Goal: Information Seeking & Learning: Understand process/instructions

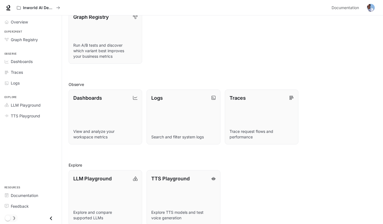
scroll to position [88, 0]
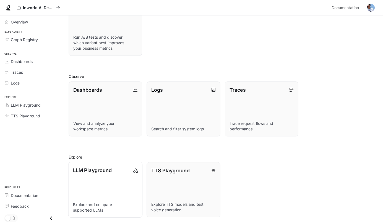
click at [106, 170] on p "LLM Playground" at bounding box center [92, 170] width 39 height 7
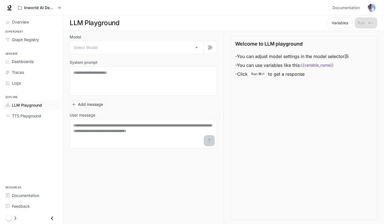
scroll to position [0, 0]
click at [109, 49] on body "Skip to main content Inworld AI Demos Documentation Documentation Portal Overvi…" at bounding box center [191, 112] width 383 height 224
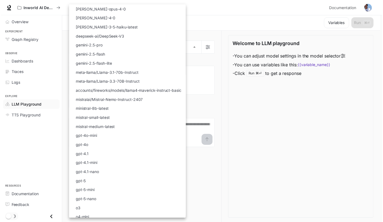
scroll to position [13, 0]
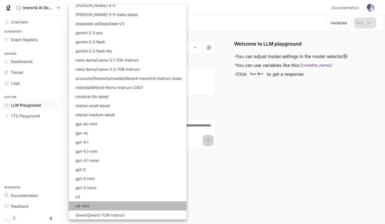
click at [95, 206] on li "o4-mini" at bounding box center [128, 205] width 118 height 9
type input "*******"
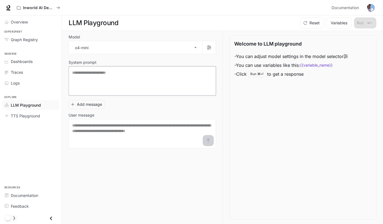
click at [85, 73] on textarea at bounding box center [142, 81] width 140 height 22
click at [88, 104] on button "Add message" at bounding box center [87, 104] width 36 height 9
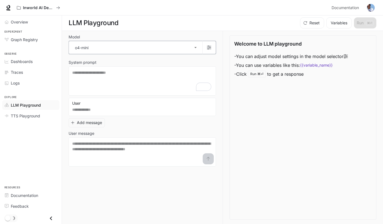
click at [208, 47] on icon "button" at bounding box center [209, 47] width 4 height 4
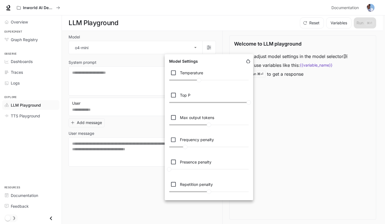
click at [269, 127] on div at bounding box center [192, 112] width 385 height 224
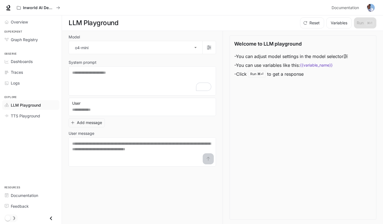
click at [372, 6] on img "button" at bounding box center [371, 8] width 8 height 8
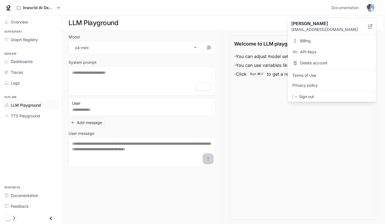
click at [332, 157] on div at bounding box center [192, 112] width 385 height 224
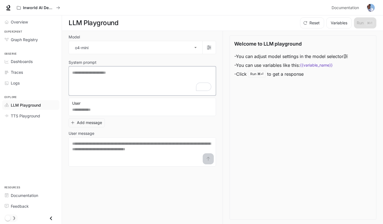
click at [136, 75] on textarea "To enrich screen reader interactions, please activate Accessibility in Grammarl…" at bounding box center [142, 81] width 140 height 22
click at [96, 111] on textarea at bounding box center [142, 110] width 140 height 6
click at [85, 104] on icon "button" at bounding box center [85, 103] width 4 height 4
click at [118, 111] on div at bounding box center [192, 112] width 385 height 224
click at [93, 122] on button "Add message" at bounding box center [87, 122] width 36 height 9
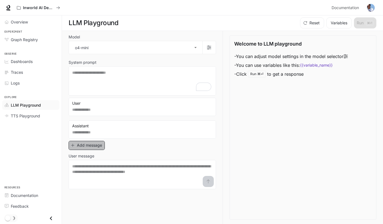
click at [88, 147] on button "Add message" at bounding box center [87, 145] width 36 height 9
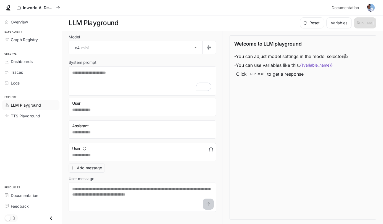
click at [214, 149] on button "button" at bounding box center [210, 149] width 9 height 9
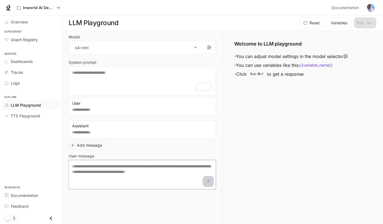
click at [124, 170] on textarea at bounding box center [142, 175] width 140 height 22
click at [98, 76] on textarea "To enrich screen reader interactions, please activate Accessibility in Grammarl…" at bounding box center [142, 81] width 140 height 22
click at [26, 115] on span "TTS Playground" at bounding box center [25, 116] width 29 height 6
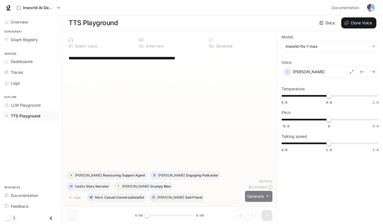
click at [254, 196] on button "Generate ⌘⏎" at bounding box center [258, 196] width 27 height 11
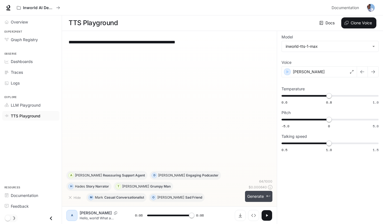
type input "*"
click at [294, 68] on div "[PERSON_NAME]" at bounding box center [318, 71] width 75 height 11
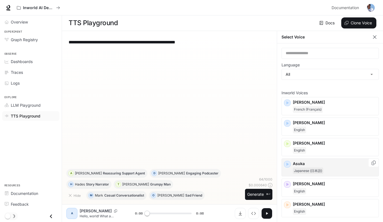
click at [304, 161] on p "Asuka" at bounding box center [334, 164] width 83 height 6
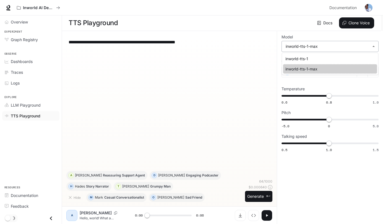
click at [323, 49] on body "**********" at bounding box center [191, 112] width 383 height 224
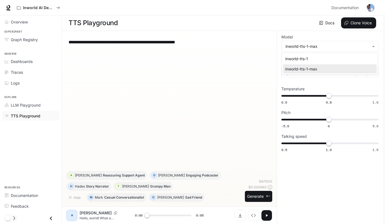
click at [240, 81] on div at bounding box center [192, 112] width 385 height 224
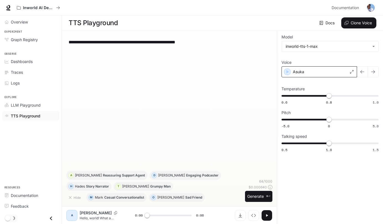
click at [309, 71] on div "Asuka" at bounding box center [318, 71] width 75 height 11
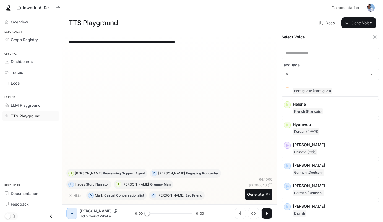
scroll to position [327, 0]
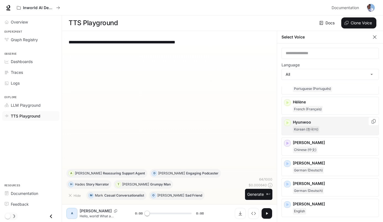
click at [305, 123] on p "Hyunwoo" at bounding box center [334, 122] width 83 height 6
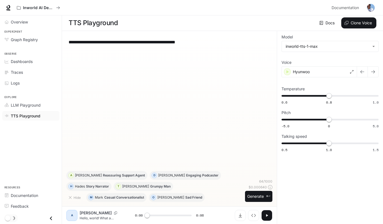
click at [211, 45] on textarea "**********" at bounding box center [169, 42] width 201 height 6
paste textarea "**********"
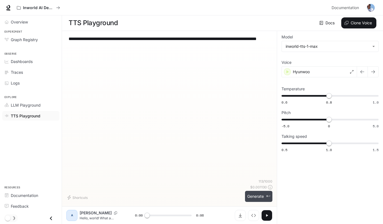
type textarea "**********"
click at [249, 196] on button "Generate ⌘⏎" at bounding box center [258, 196] width 27 height 11
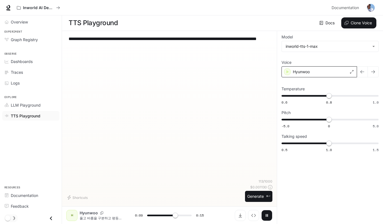
click at [334, 72] on div "Hyunwoo" at bounding box center [318, 71] width 75 height 11
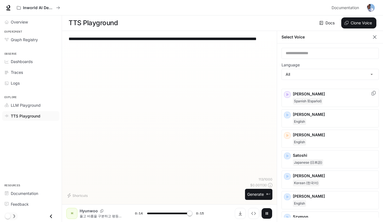
scroll to position [751, 0]
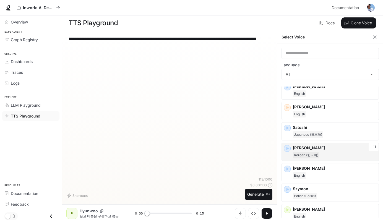
click at [313, 145] on p "[PERSON_NAME]" at bounding box center [334, 148] width 83 height 6
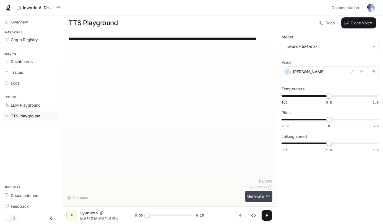
click at [258, 191] on button "Generate ⌘⏎" at bounding box center [258, 196] width 27 height 11
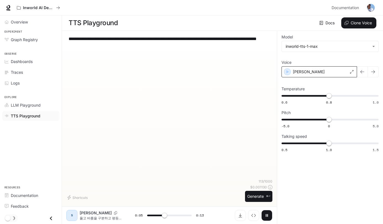
click at [340, 72] on div "[PERSON_NAME]" at bounding box center [318, 71] width 75 height 11
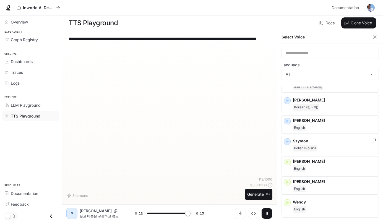
scroll to position [797, 0]
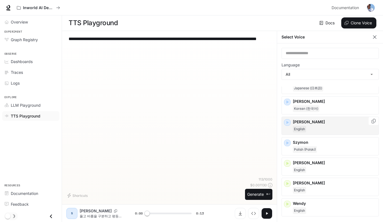
click at [318, 126] on div "English" at bounding box center [334, 129] width 83 height 7
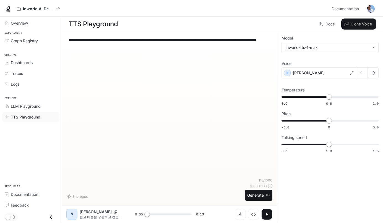
scroll to position [0, 0]
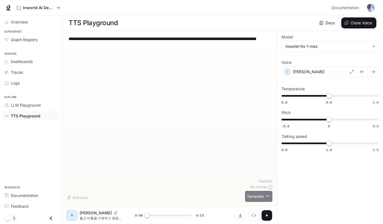
click at [252, 195] on button "Generate ⌘⏎" at bounding box center [258, 196] width 27 height 11
type input "*"
click at [32, 62] on span "Dashboards" at bounding box center [22, 62] width 22 height 6
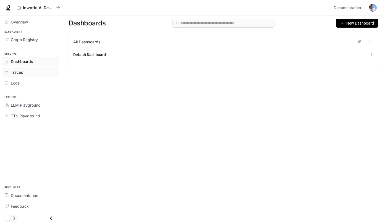
click at [23, 72] on div "Traces" at bounding box center [34, 72] width 46 height 6
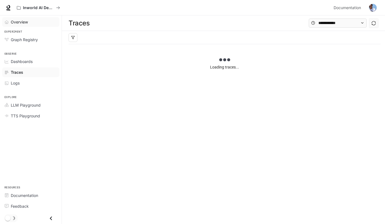
click at [22, 21] on span "Overview" at bounding box center [19, 22] width 17 height 6
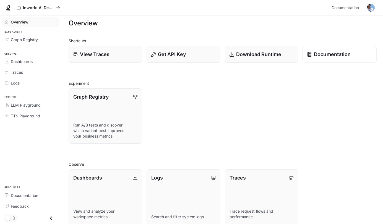
click at [325, 58] on link "Documentation" at bounding box center [339, 54] width 74 height 17
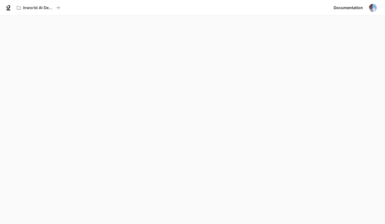
click at [371, 8] on img "button" at bounding box center [373, 8] width 8 height 8
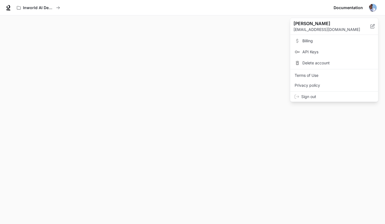
click at [322, 51] on span "API Keys" at bounding box center [337, 52] width 71 height 6
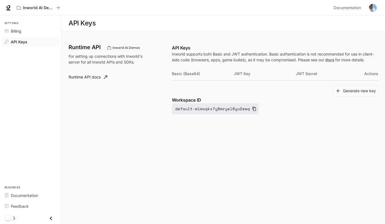
click at [252, 110] on icon "button" at bounding box center [254, 109] width 4 height 4
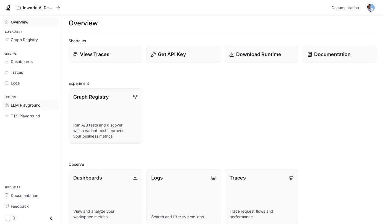
click at [25, 105] on span "LLM Playground" at bounding box center [26, 105] width 30 height 6
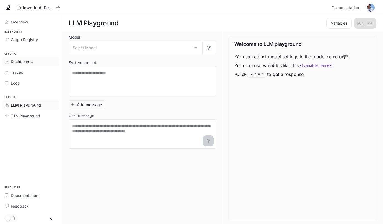
click at [18, 62] on span "Dashboards" at bounding box center [22, 62] width 22 height 6
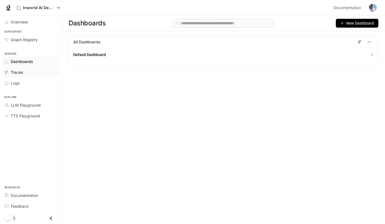
click at [19, 70] on span "Traces" at bounding box center [17, 72] width 12 height 6
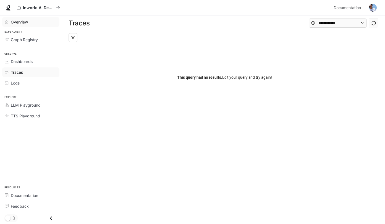
click at [22, 23] on span "Overview" at bounding box center [19, 22] width 17 height 6
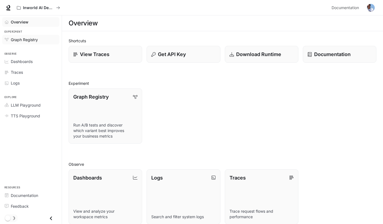
click at [21, 39] on span "Graph Registry" at bounding box center [24, 40] width 27 height 6
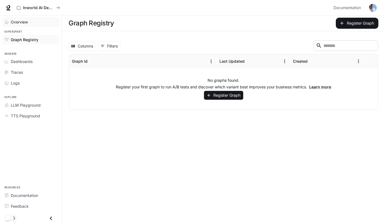
click at [25, 19] on span "Overview" at bounding box center [19, 22] width 17 height 6
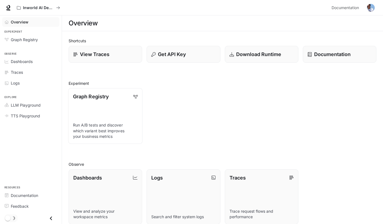
click at [104, 116] on link "Graph Registry Run A/B tests and discover which variant best improves your busi…" at bounding box center [105, 116] width 74 height 56
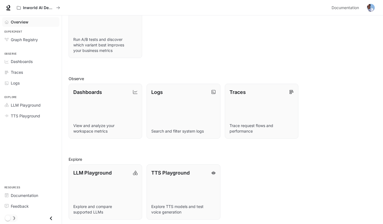
scroll to position [88, 0]
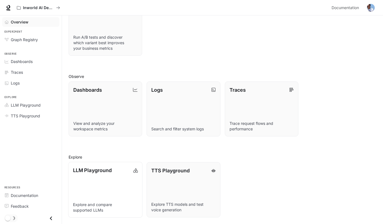
click at [99, 194] on link "LLM Playground Explore and compare supported LLMs" at bounding box center [105, 190] width 74 height 56
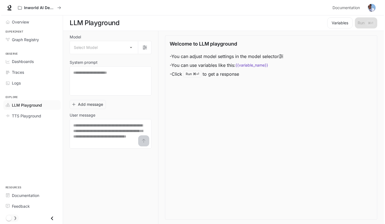
scroll to position [0, 0]
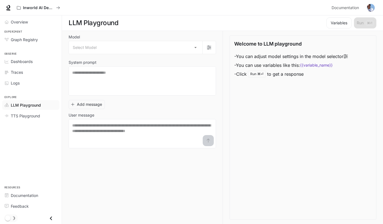
click at [370, 6] on img "button" at bounding box center [371, 8] width 8 height 8
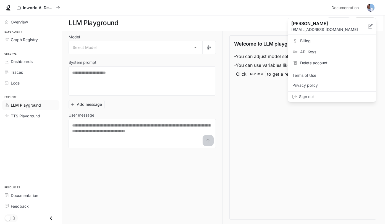
click at [309, 52] on span "API Keys" at bounding box center [335, 52] width 71 height 6
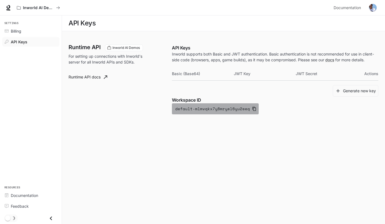
click at [252, 109] on icon "button" at bounding box center [254, 109] width 4 height 4
